Goal: Task Accomplishment & Management: Manage account settings

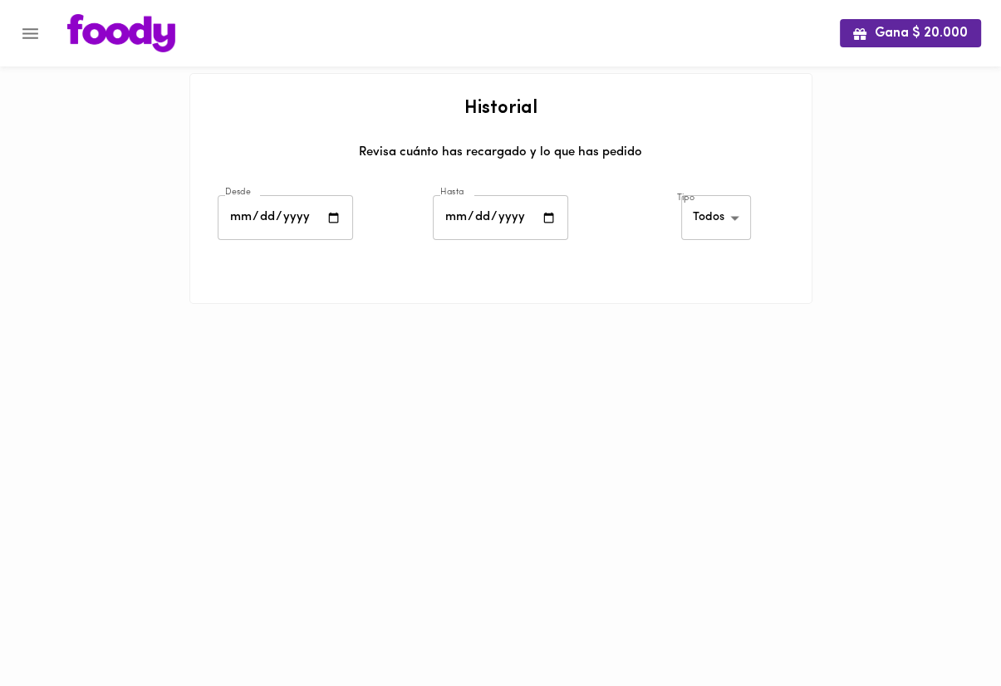
click at [23, 28] on icon "Menu" at bounding box center [30, 33] width 16 height 11
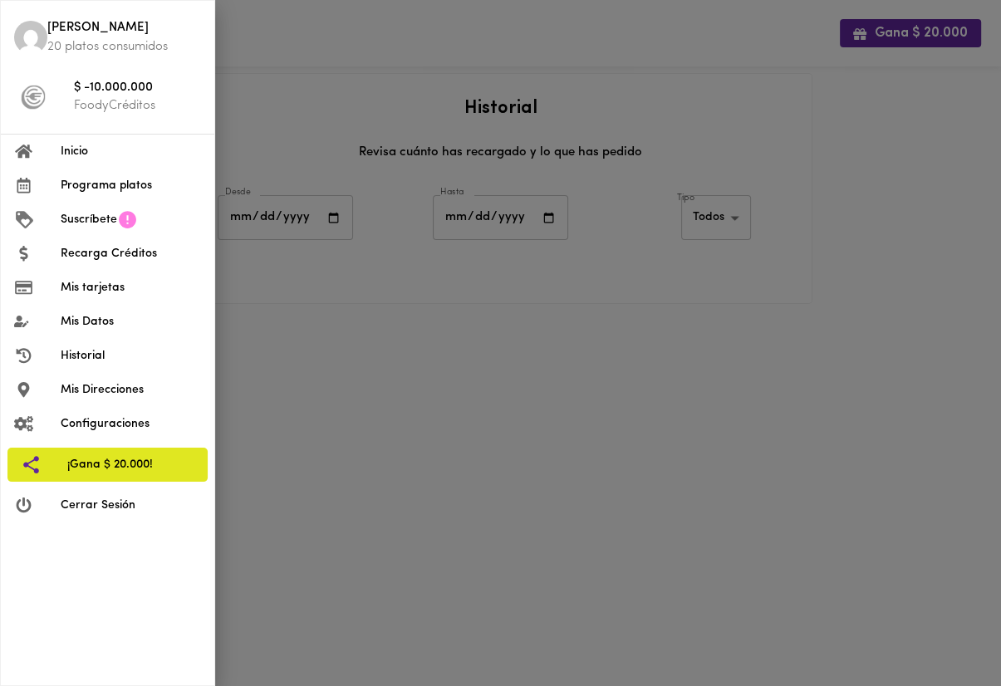
click at [440, 420] on div at bounding box center [500, 343] width 1001 height 686
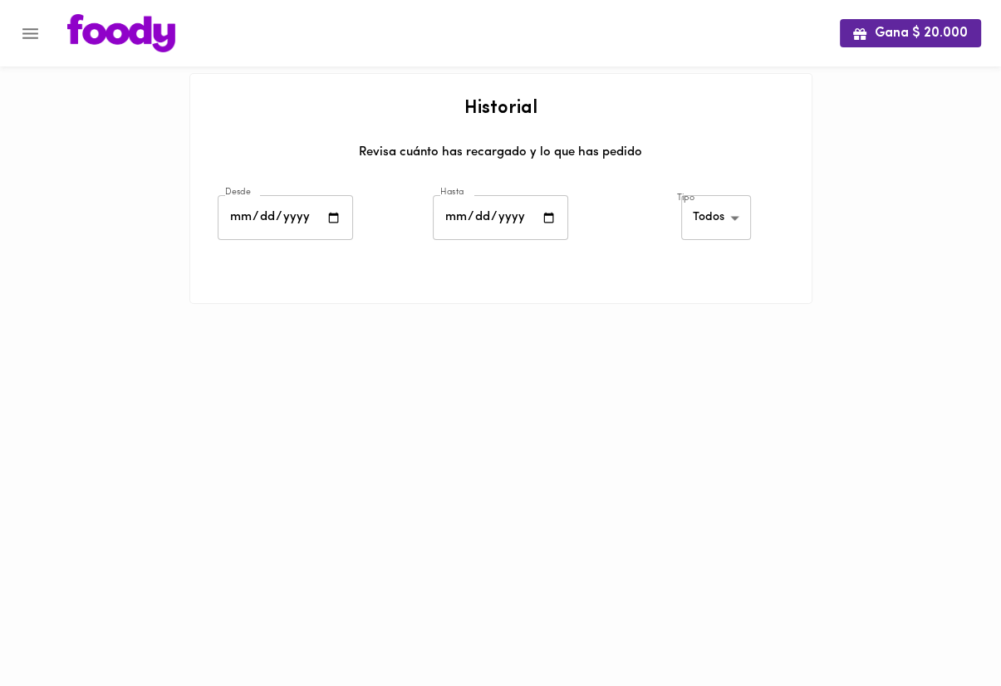
click at [42, 27] on button "Menu" at bounding box center [30, 33] width 41 height 41
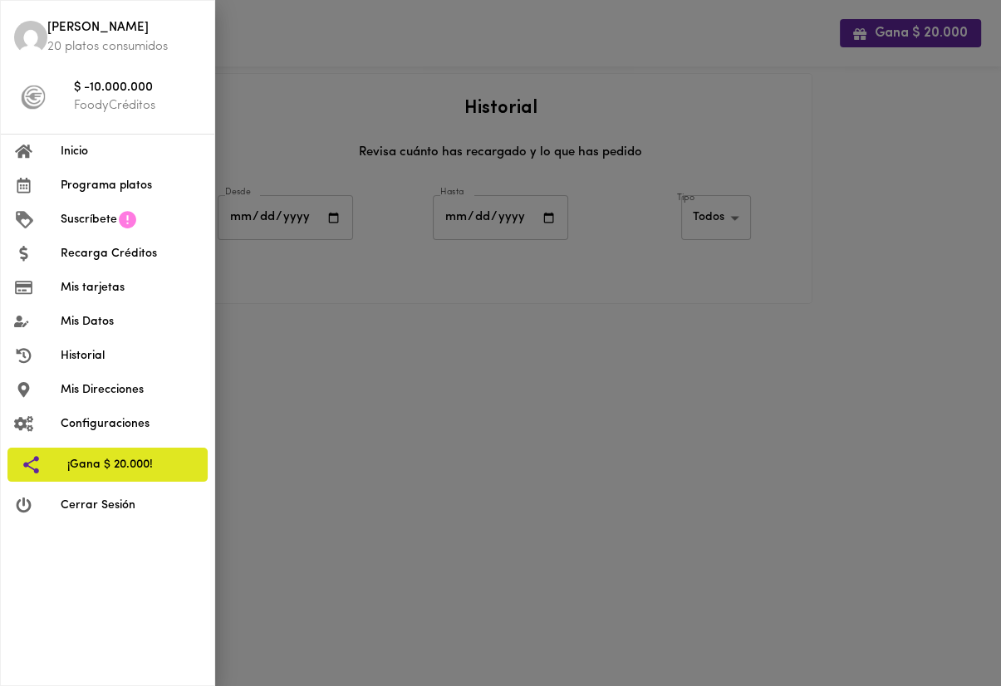
click at [163, 382] on span "Mis Direcciones" at bounding box center [131, 389] width 140 height 17
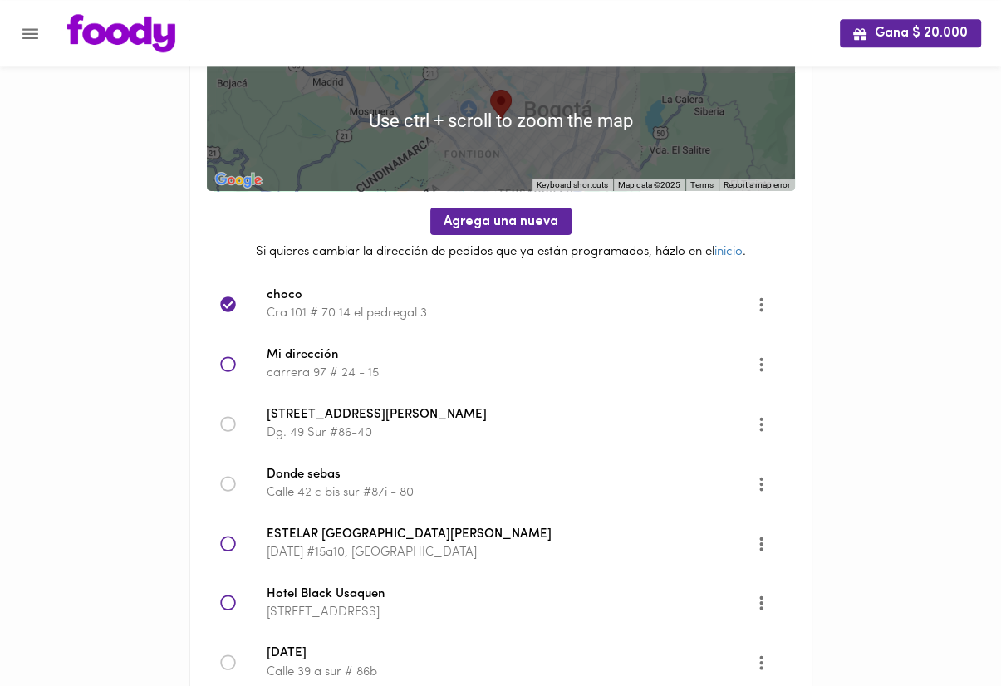
scroll to position [175, 0]
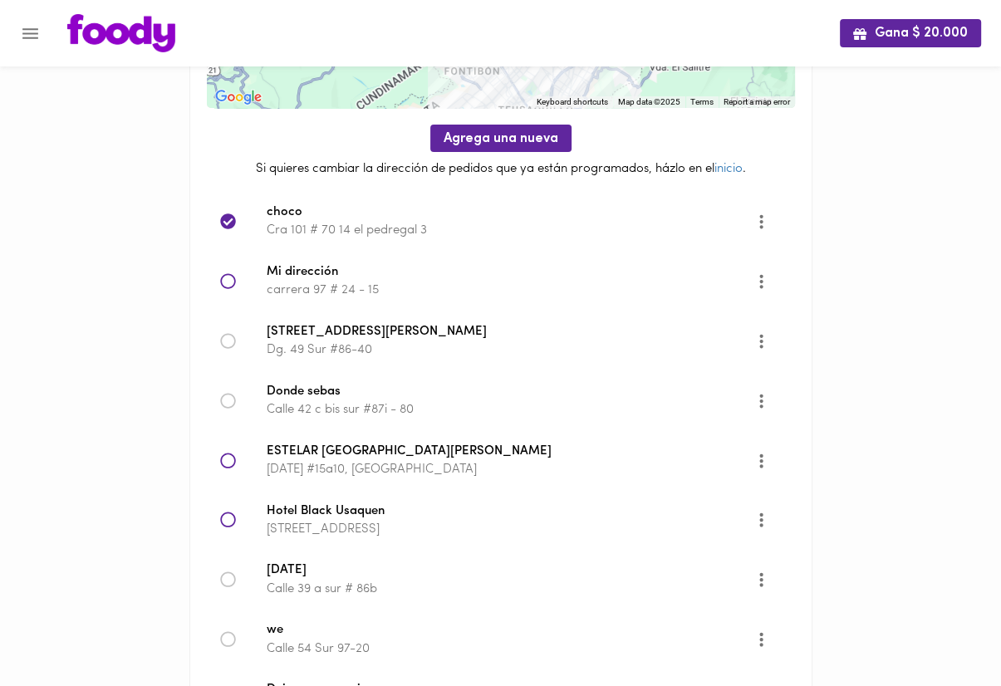
click at [440, 230] on p "Cra 101 # 70 14 el pedregal 3" at bounding box center [511, 230] width 488 height 17
click at [456, 305] on div "Mi dirección carrera 97 # 24 - 15" at bounding box center [501, 282] width 588 height 60
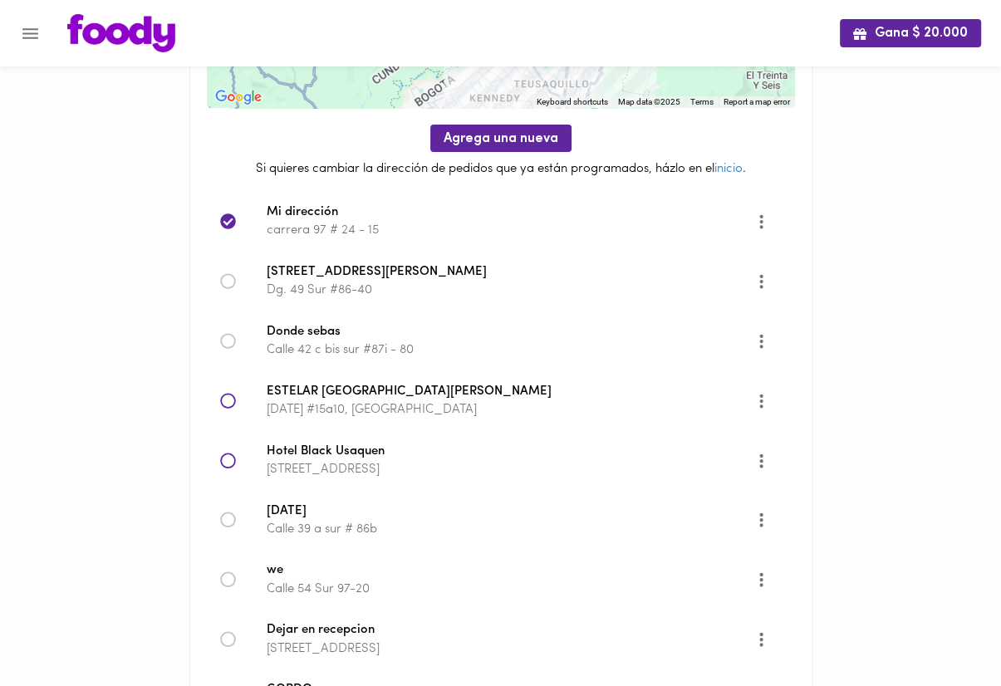
click at [341, 231] on p "carrera 97 # 24 - 15" at bounding box center [511, 230] width 488 height 17
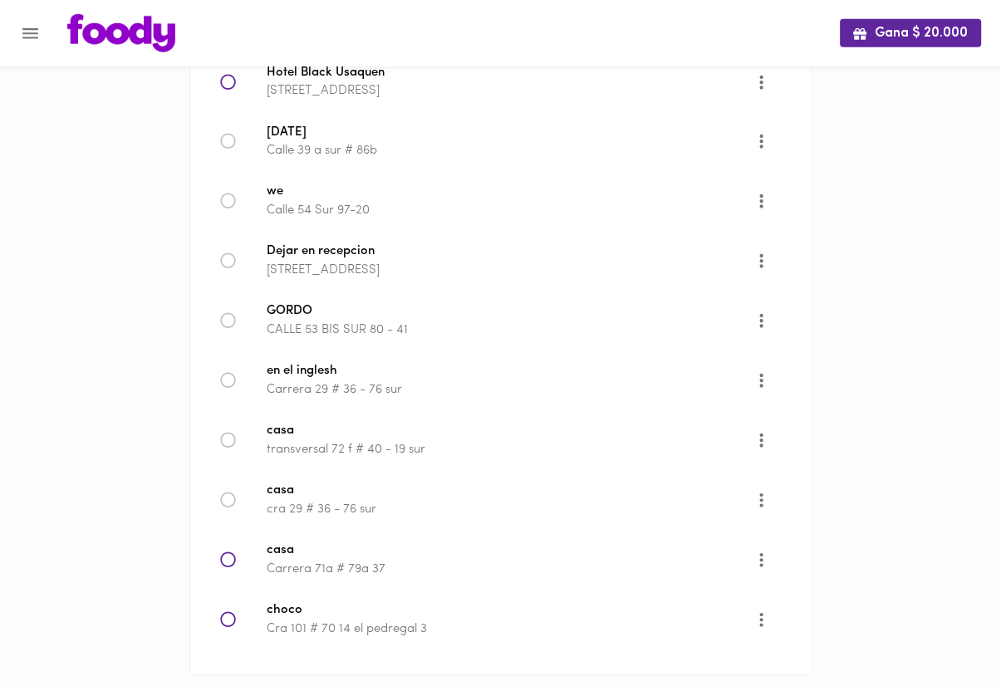
scroll to position [584, 0]
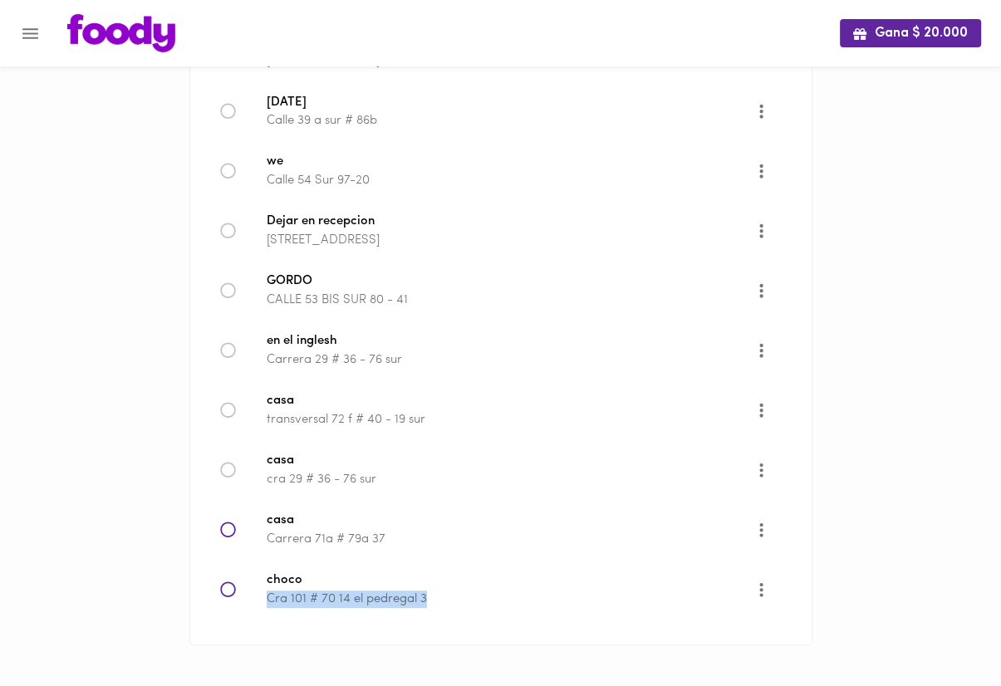
drag, startPoint x: 475, startPoint y: 603, endPoint x: 267, endPoint y: 600, distance: 208.5
click at [267, 600] on p "Cra 101 # 70 14 el pedregal 3" at bounding box center [511, 598] width 488 height 17
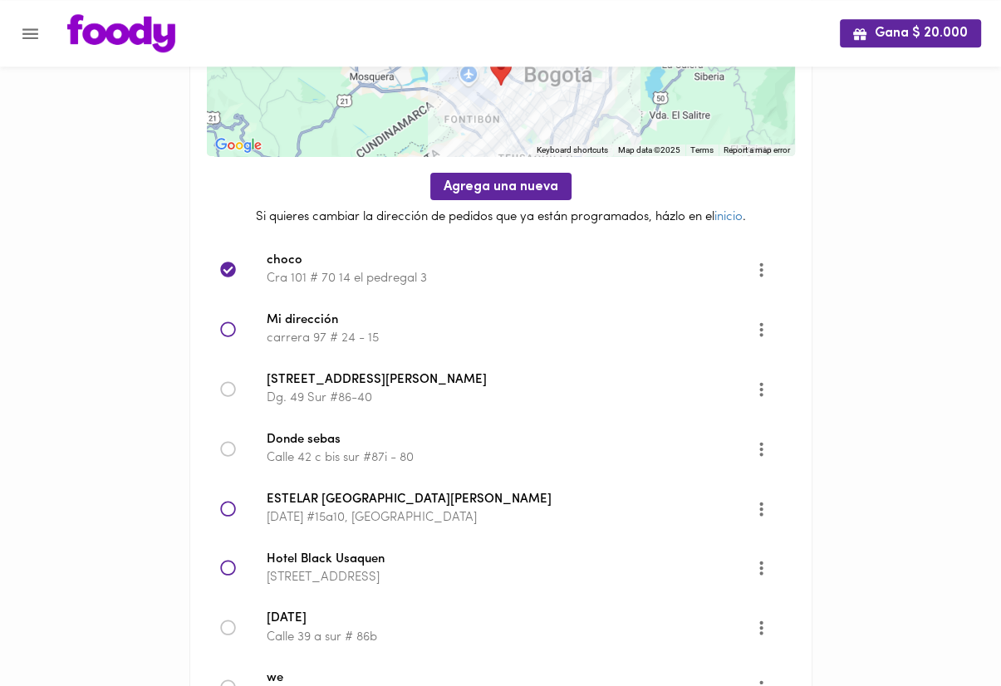
scroll to position [57, 0]
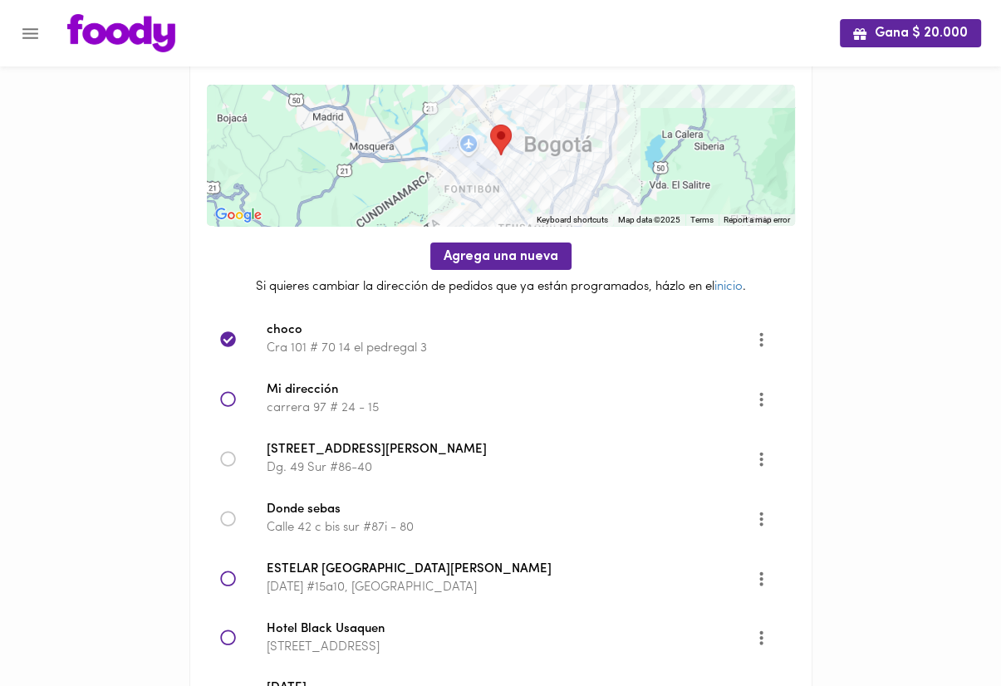
click at [380, 307] on div at bounding box center [501, 305] width 588 height 8
click at [158, 460] on div "Gana $ 20.000 Mis Direcciones Guardadas ← Move left → Move right ↑ Move up ↓ Mo…" at bounding box center [500, 578] width 1001 height 1271
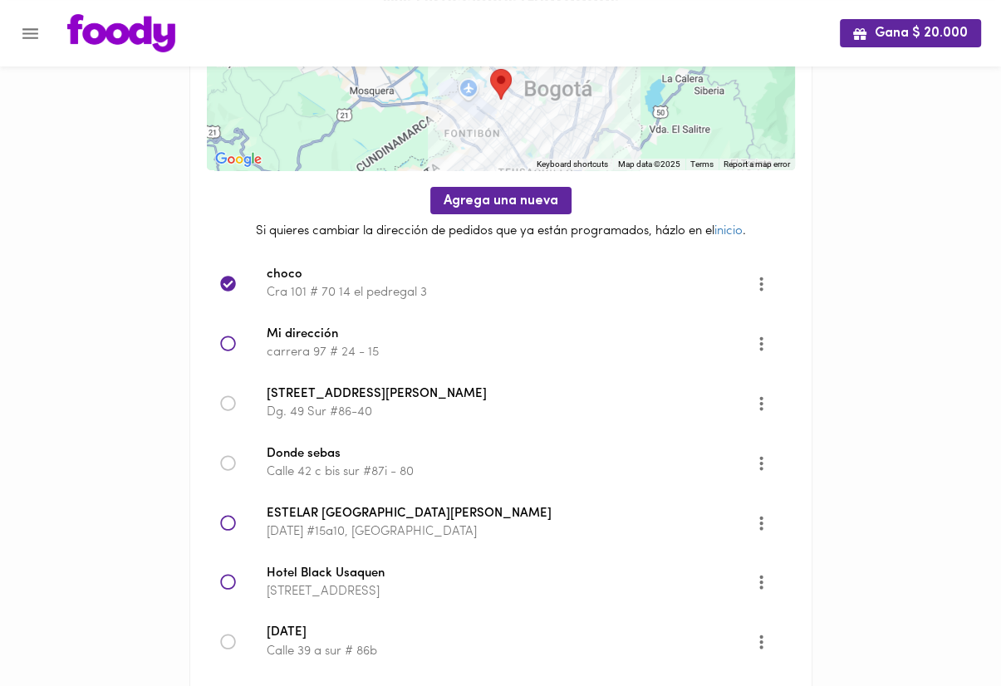
scroll to position [145, 0]
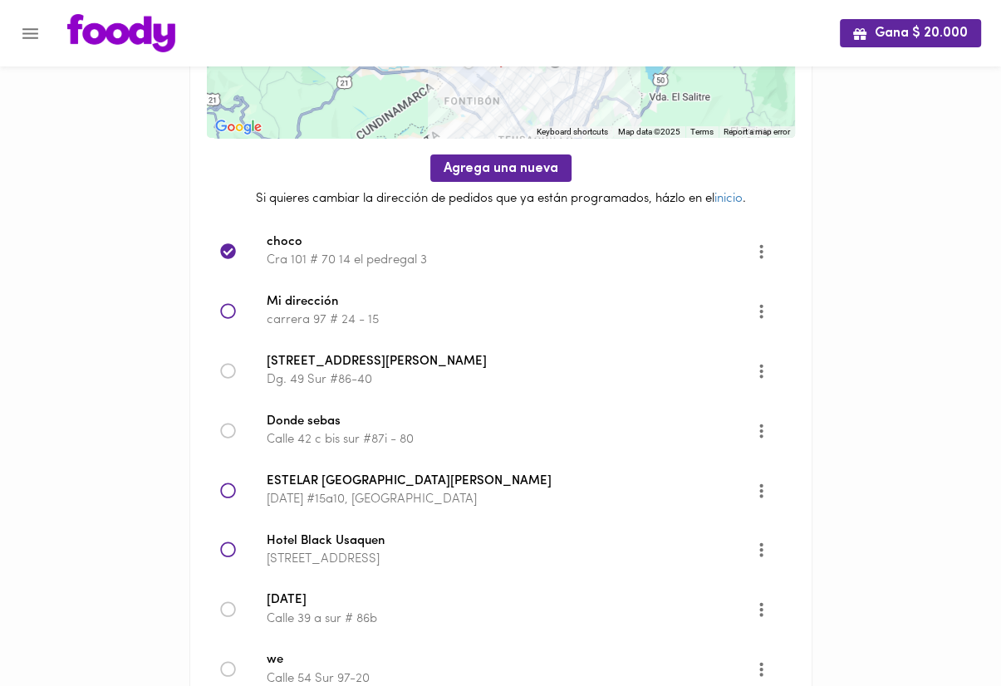
click at [41, 57] on div "Gana $ 20.000" at bounding box center [500, 33] width 1001 height 66
click at [48, 37] on button "Menu" at bounding box center [30, 33] width 41 height 41
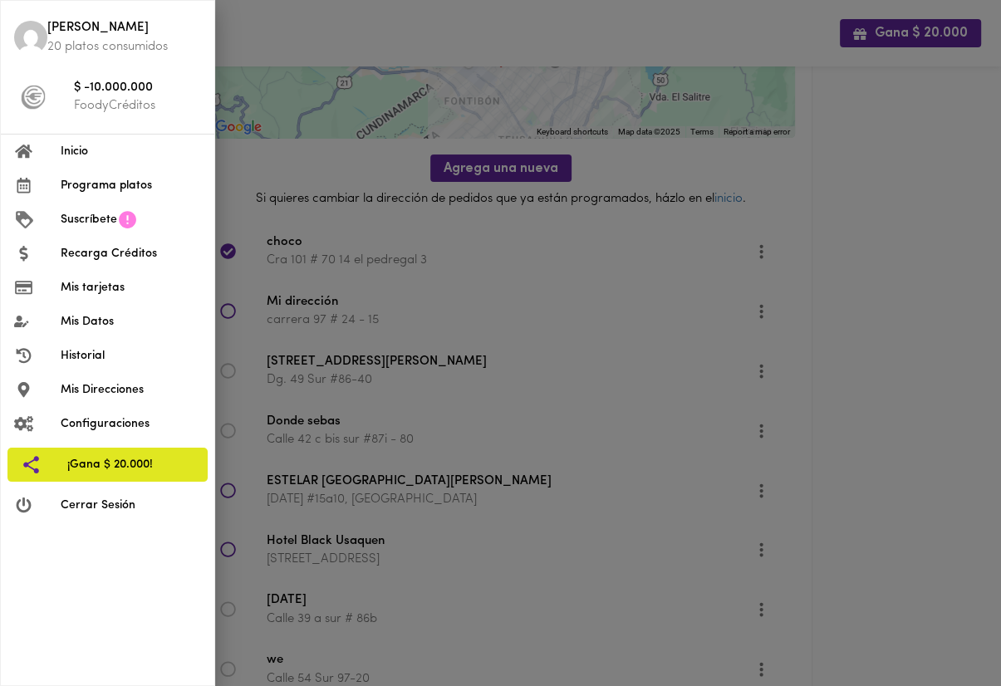
click at [128, 417] on span "Configuraciones" at bounding box center [131, 423] width 140 height 17
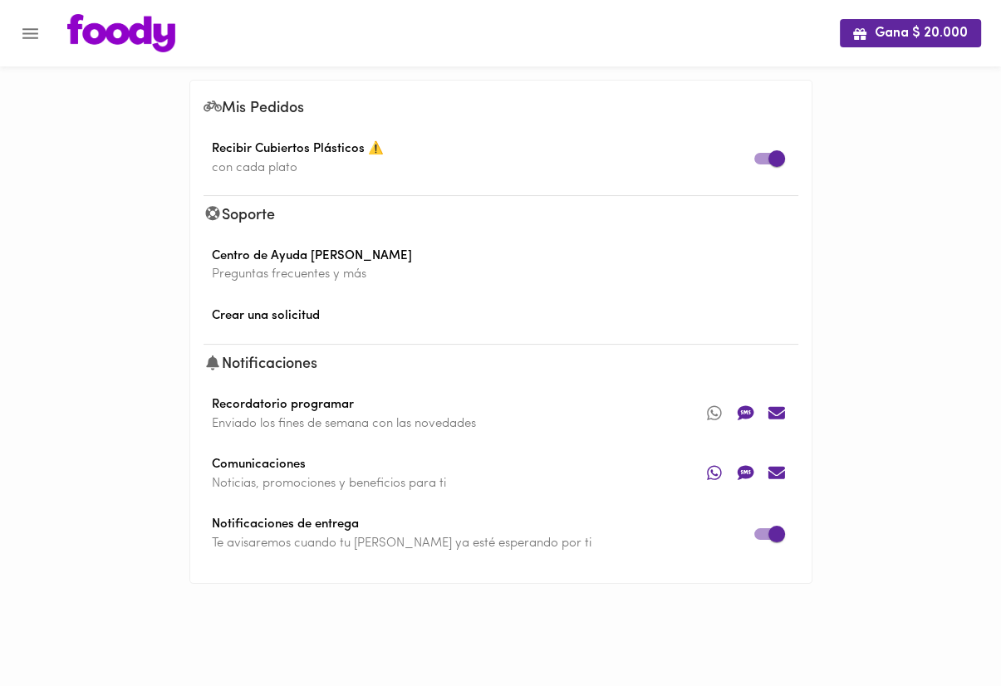
click at [26, 28] on icon "Menu" at bounding box center [30, 33] width 16 height 11
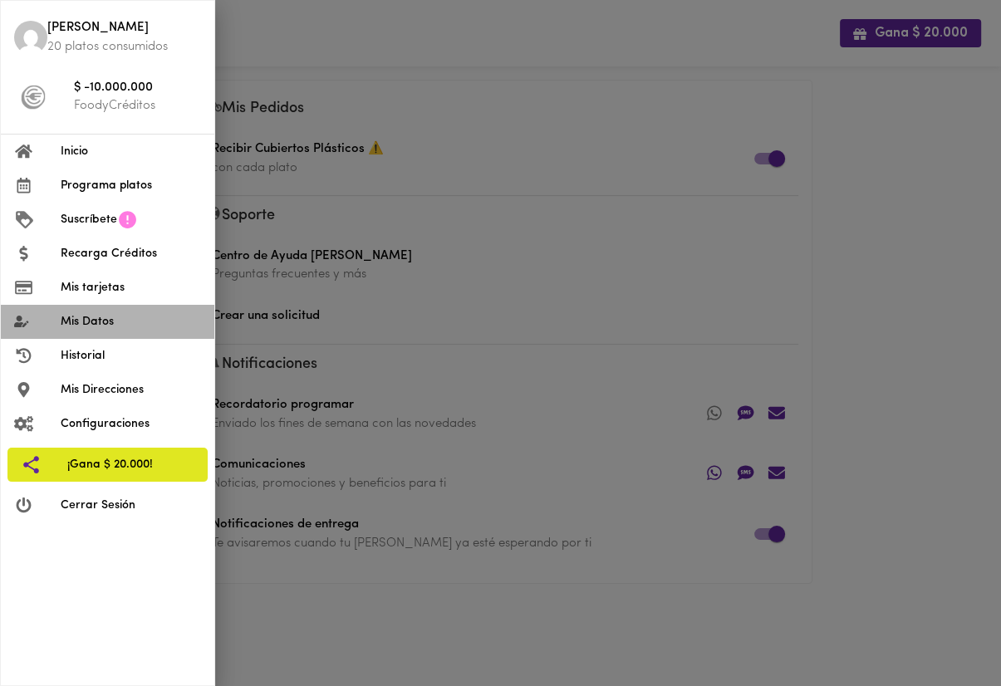
click at [129, 311] on li "Mis Datos" at bounding box center [107, 322] width 213 height 34
